Goal: Task Accomplishment & Management: Manage account settings

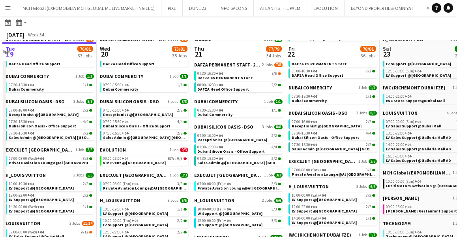
scroll to position [280, 0]
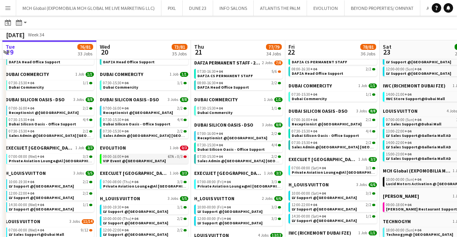
click at [150, 156] on div "09:00-16:00 +04 67A • 0/3" at bounding box center [145, 156] width 84 height 4
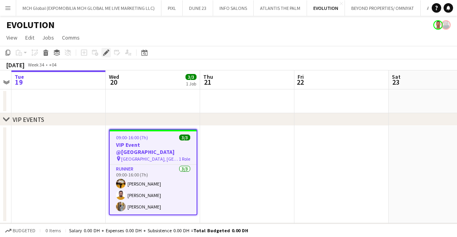
click at [105, 52] on icon at bounding box center [106, 53] width 4 height 4
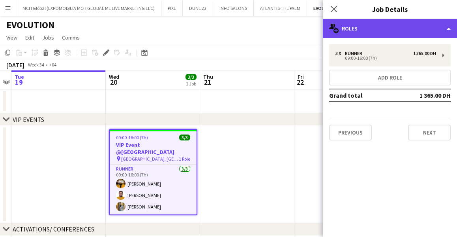
click at [346, 26] on div "multiple-users-add Roles" at bounding box center [390, 28] width 134 height 19
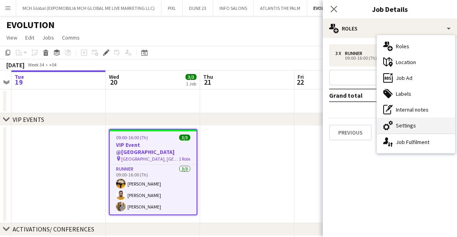
click at [404, 126] on div "cog-double-3 Settings" at bounding box center [416, 125] width 78 height 16
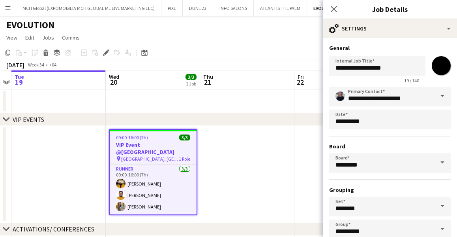
click at [441, 64] on input "*******" at bounding box center [441, 65] width 28 height 28
type input "*******"
click at [413, 45] on h3 "General" at bounding box center [390, 47] width 122 height 7
click at [442, 96] on span at bounding box center [442, 95] width 17 height 19
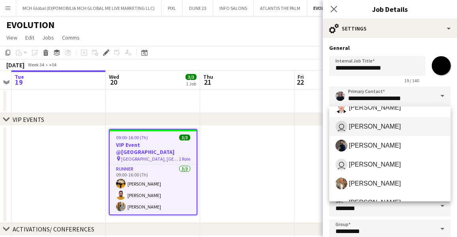
scroll to position [54, 0]
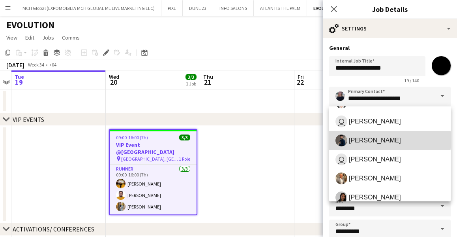
click at [367, 140] on span "Mohamed Arafa" at bounding box center [375, 140] width 52 height 8
type input "**********"
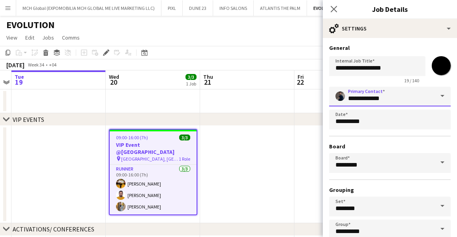
scroll to position [47, 0]
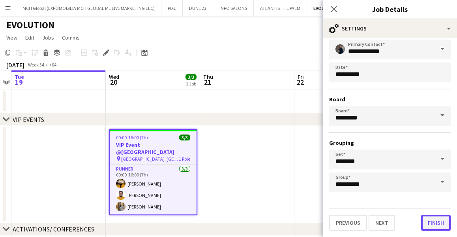
click at [434, 222] on button "Finish" at bounding box center [436, 222] width 30 height 16
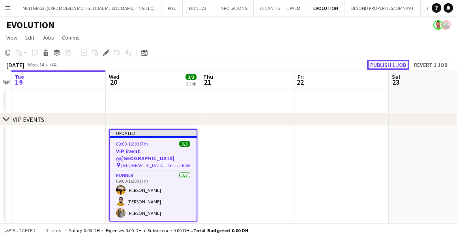
click at [378, 64] on button "Publish 1 job" at bounding box center [388, 65] width 42 height 10
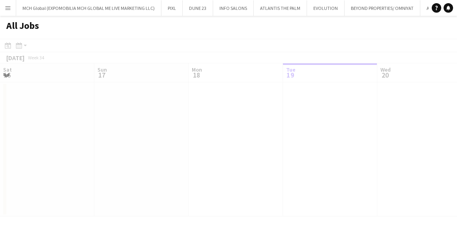
scroll to position [0, 189]
